Goal: Transaction & Acquisition: Purchase product/service

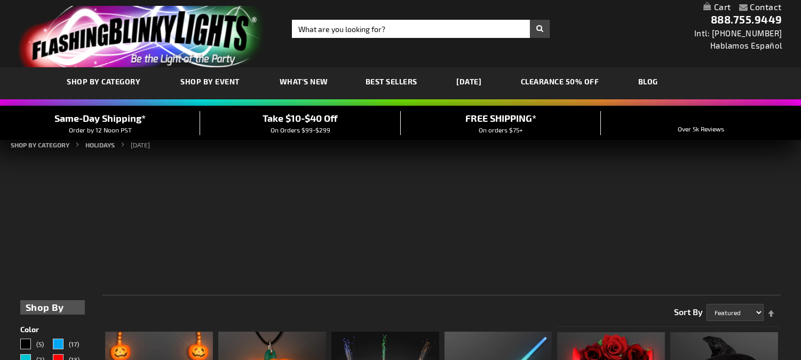
click at [111, 78] on span "SHOP BY CATEGORY" at bounding box center [104, 81] width 74 height 9
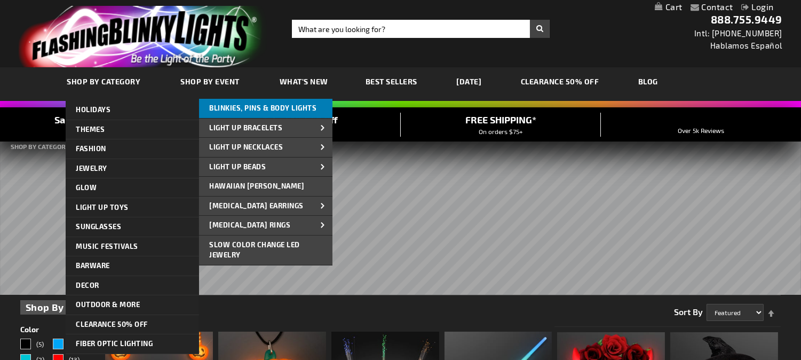
click at [263, 105] on span "Blinkies, Pins & Body Lights" at bounding box center [263, 108] width 107 height 9
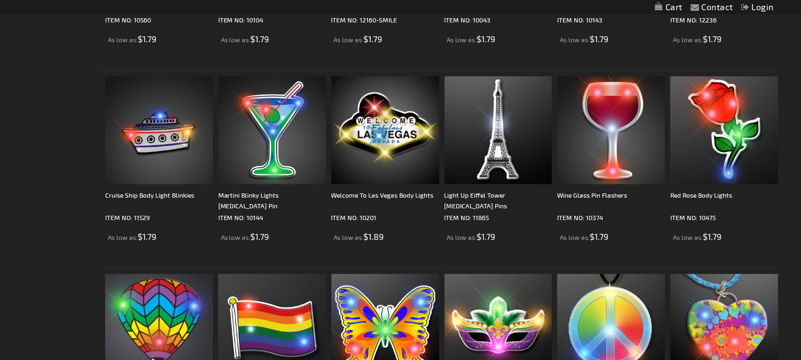
scroll to position [1100, 0]
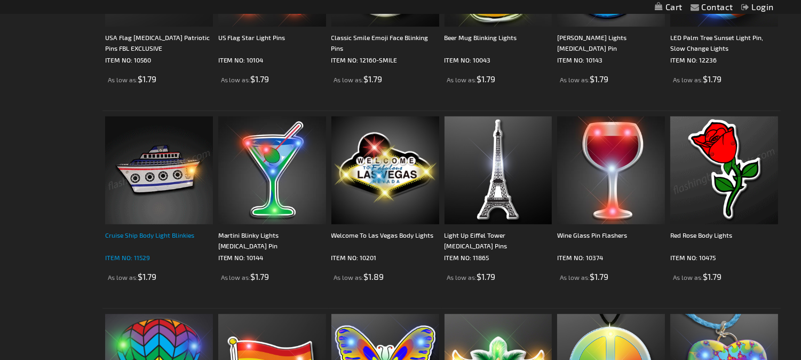
click at [164, 236] on div "Cruise Ship Body Light Blinkies" at bounding box center [159, 240] width 108 height 21
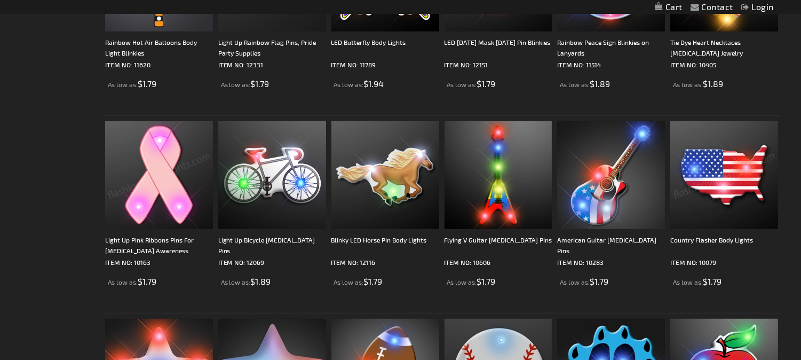
scroll to position [1931, 0]
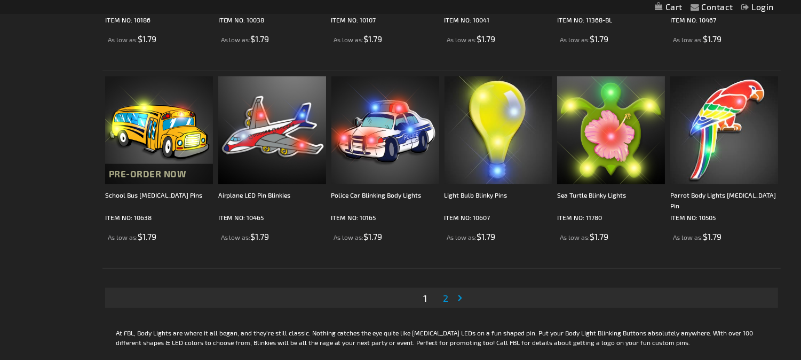
click at [449, 297] on span "2" at bounding box center [445, 298] width 5 height 12
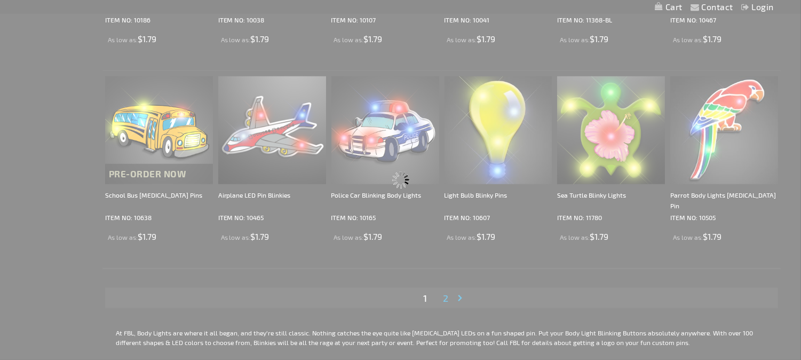
scroll to position [1325, 0]
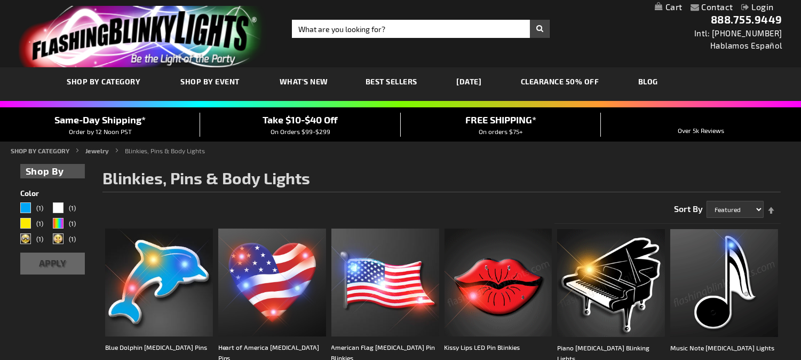
click at [483, 78] on link "[DATE]" at bounding box center [469, 82] width 41 height 36
